Goal: Task Accomplishment & Management: Manage account settings

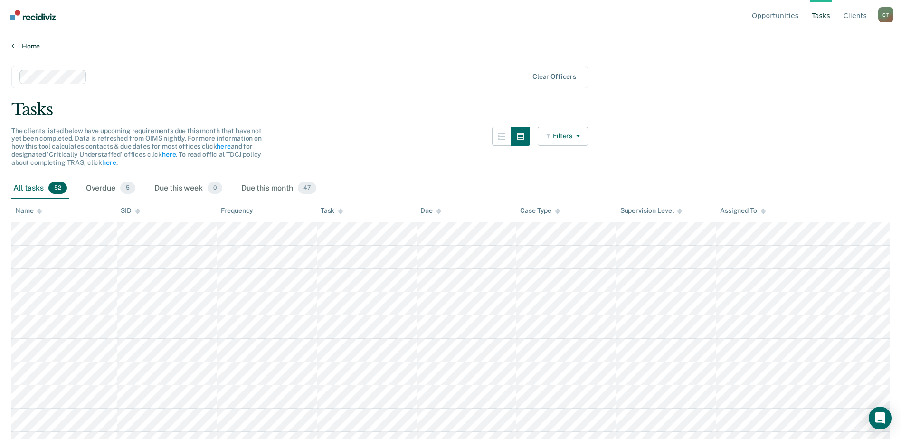
click at [36, 47] on link "Home" at bounding box center [450, 46] width 878 height 9
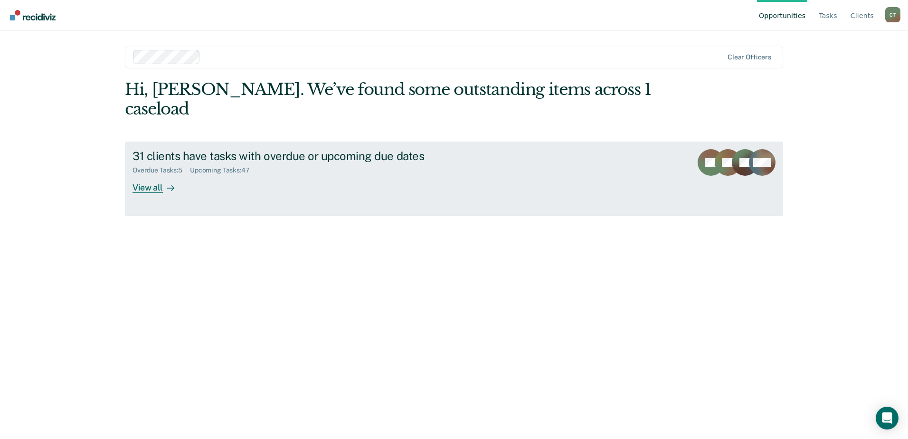
click at [157, 174] on div "View all" at bounding box center [158, 183] width 53 height 19
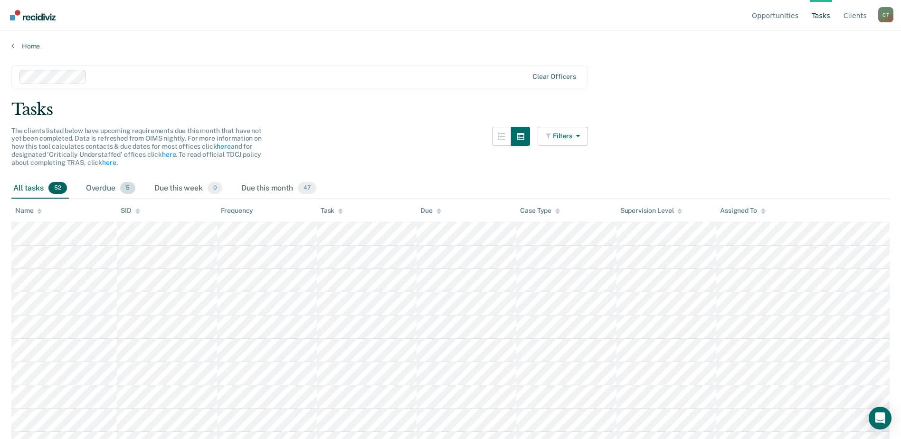
click at [111, 190] on div "Overdue 5" at bounding box center [110, 188] width 53 height 21
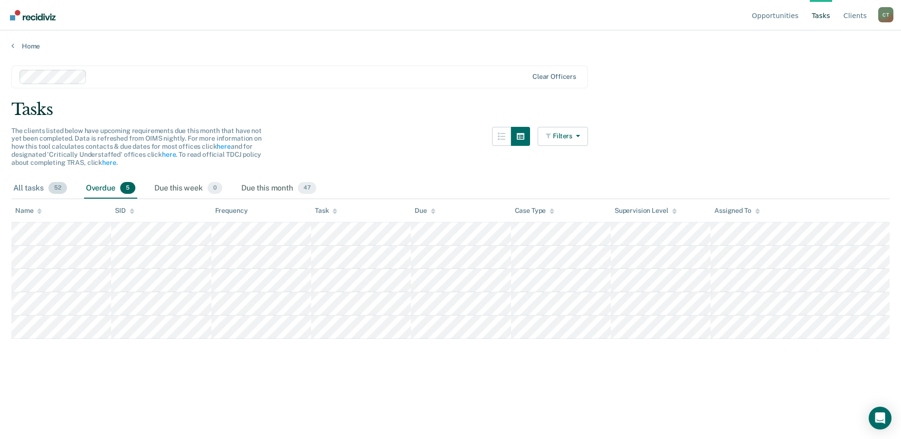
click at [28, 185] on div "All tasks 52" at bounding box center [39, 188] width 57 height 21
